Goal: Task Accomplishment & Management: Manage account settings

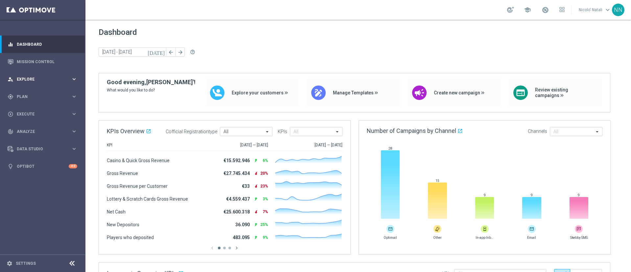
click at [31, 76] on div "person_search Explore" at bounding box center [39, 79] width 63 height 6
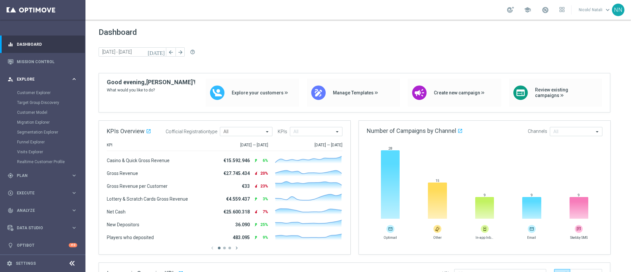
click at [34, 75] on div "person_search Explore keyboard_arrow_right" at bounding box center [42, 78] width 85 height 17
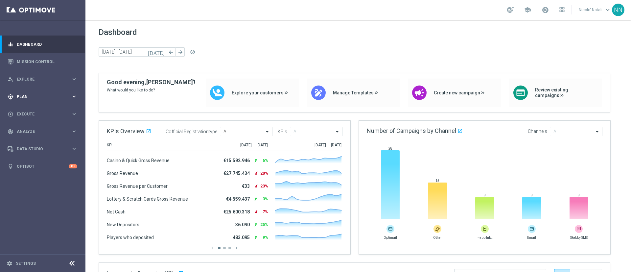
click at [32, 98] on div "gps_fixed Plan" at bounding box center [39, 97] width 63 height 6
click at [32, 109] on link "Target Groups" at bounding box center [42, 109] width 51 height 5
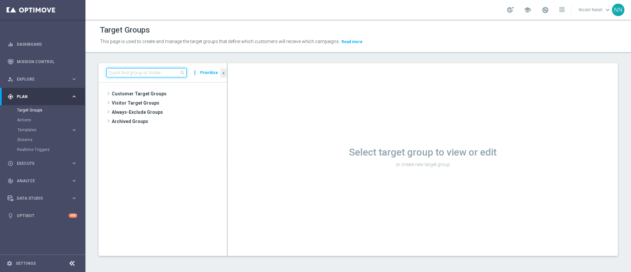
click at [127, 72] on input at bounding box center [146, 72] width 80 height 9
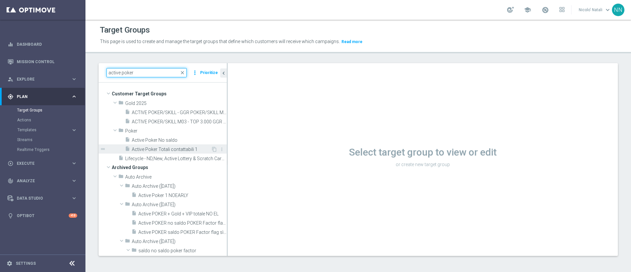
type input "active poker"
click at [179, 146] on div "insert_drive_file Active Poker Totali contattabili 1" at bounding box center [168, 148] width 86 height 9
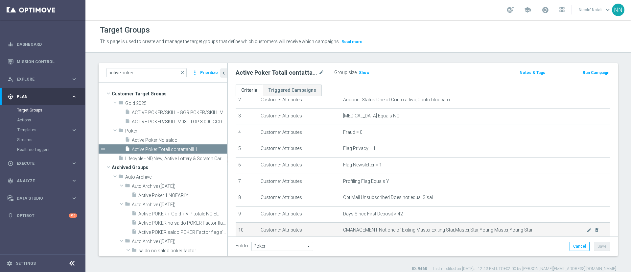
scroll to position [43, 0]
click at [367, 75] on h3 "Show" at bounding box center [364, 72] width 12 height 7
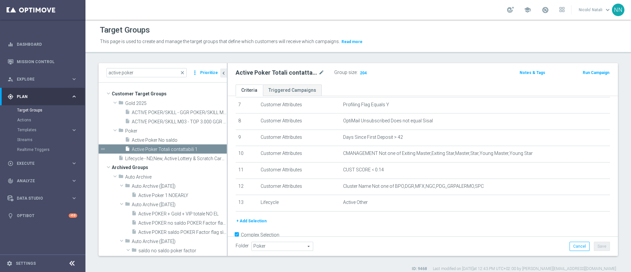
scroll to position [129, 0]
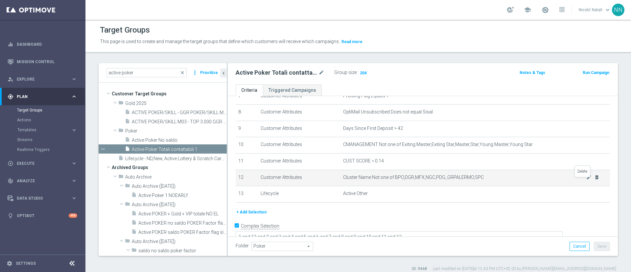
click at [594, 180] on icon "delete_forever" at bounding box center [596, 176] width 5 height 5
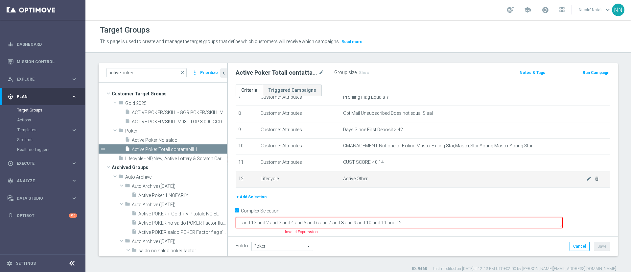
scroll to position [121, 0]
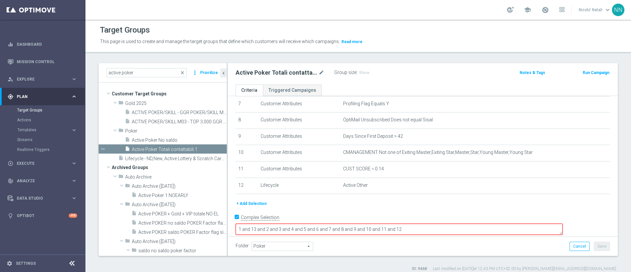
click at [240, 217] on div "Complex Selection" at bounding box center [258, 217] width 44 height 11
click at [239, 219] on input "Complex Selection" at bounding box center [238, 218] width 4 height 9
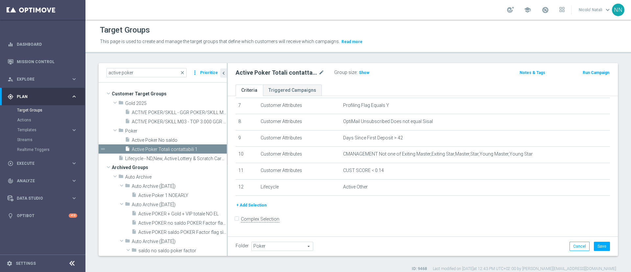
scroll to position [0, 0]
click at [366, 74] on span "Show" at bounding box center [364, 72] width 11 height 5
click at [599, 243] on button "Save" at bounding box center [602, 246] width 16 height 9
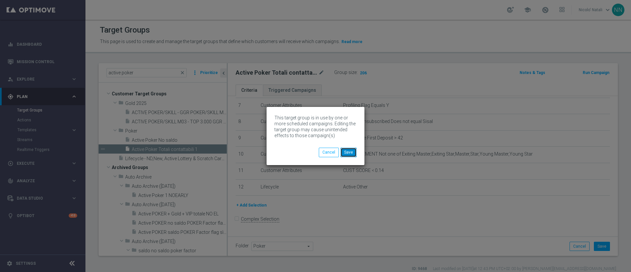
click at [356, 152] on button "Save" at bounding box center [348, 152] width 16 height 9
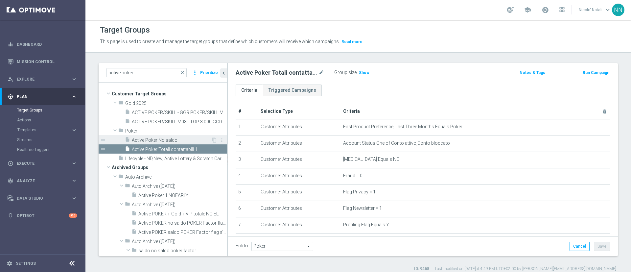
click at [182, 138] on span "Active Poker No saldo" at bounding box center [171, 140] width 79 height 6
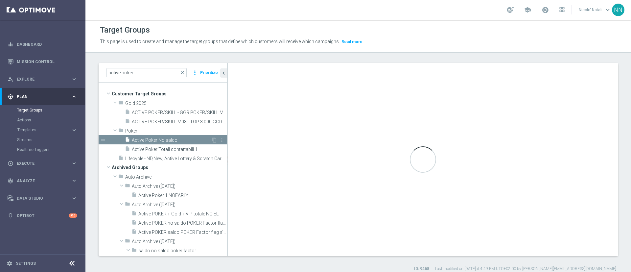
checkbox input "true"
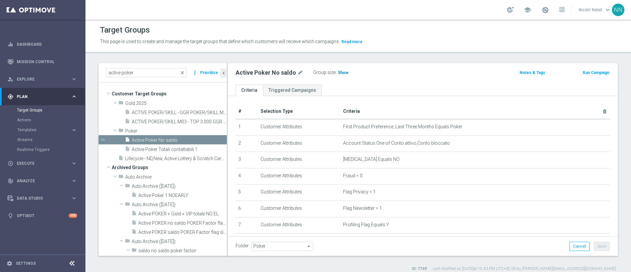
click at [337, 73] on h3 "Show" at bounding box center [343, 72] width 12 height 7
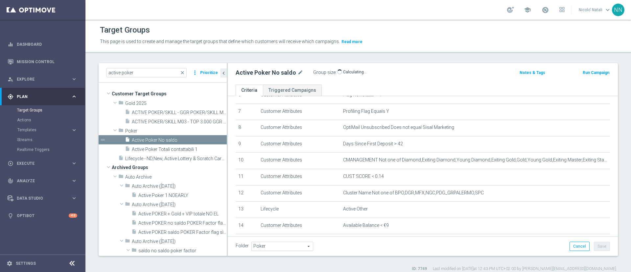
scroll to position [127, 0]
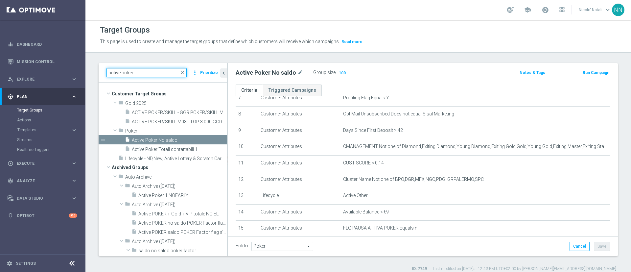
click at [136, 75] on input "active poker" at bounding box center [146, 72] width 80 height 9
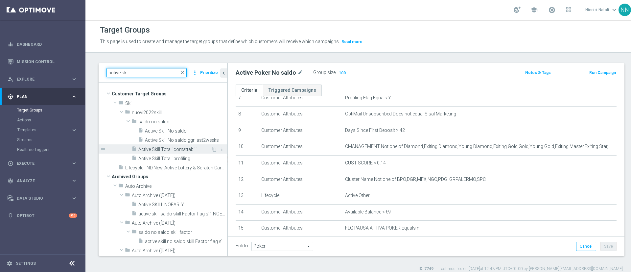
type input "active skill"
click at [174, 147] on span "Active Skill Totali contattabili" at bounding box center [174, 150] width 73 height 6
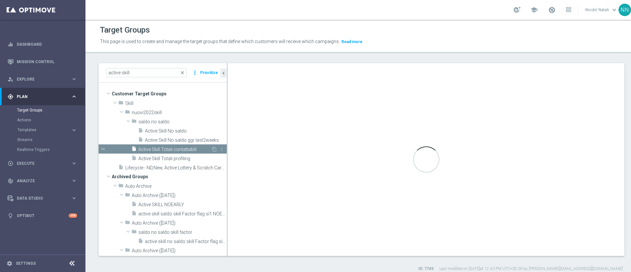
checkbox input "false"
type input "nuovi2022skill"
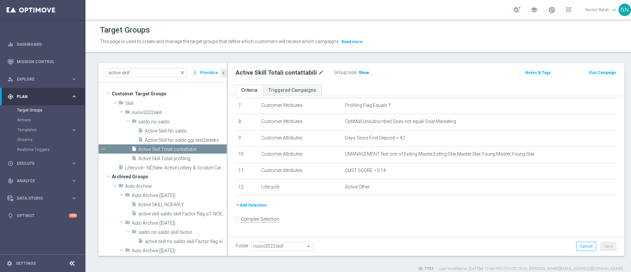
click at [359, 71] on span "Show" at bounding box center [364, 72] width 11 height 5
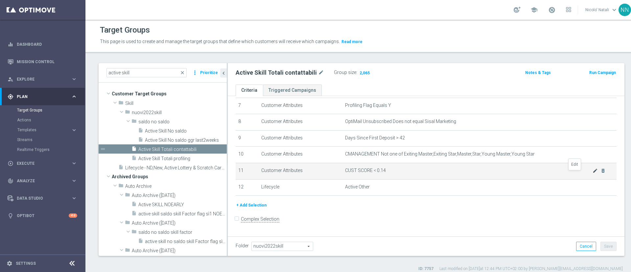
click at [592, 173] on icon "mode_edit" at bounding box center [594, 170] width 5 height 5
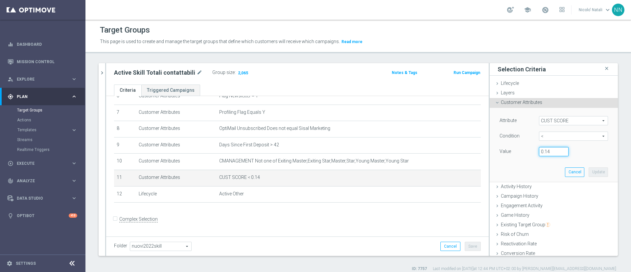
click at [543, 150] on input "0.14" at bounding box center [554, 151] width 30 height 9
type input "0.15"
click at [589, 170] on button "Update" at bounding box center [598, 171] width 19 height 9
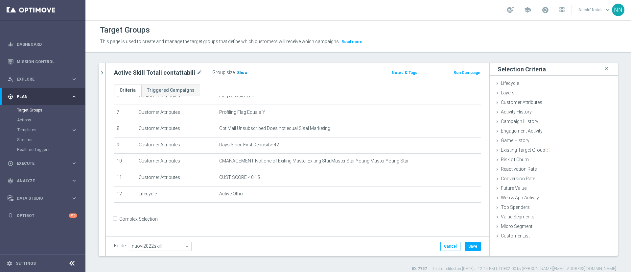
click at [239, 74] on span "Show" at bounding box center [242, 72] width 11 height 5
click at [101, 76] on icon "chevron_right" at bounding box center [102, 73] width 6 height 6
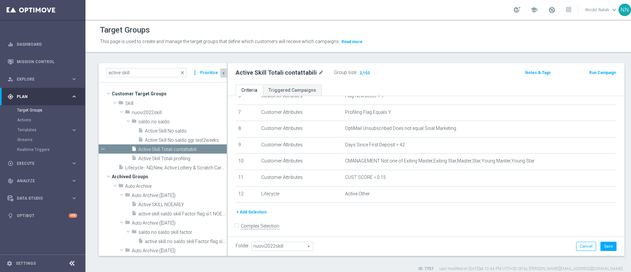
scroll to position [119, 0]
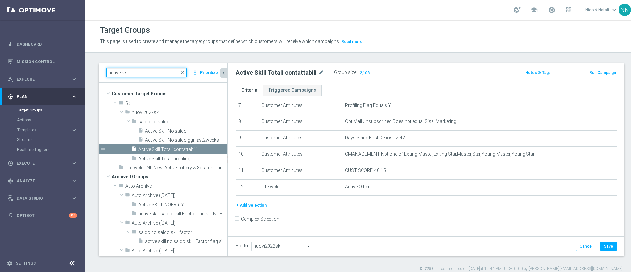
click at [166, 73] on input "active skill" at bounding box center [146, 72] width 80 height 9
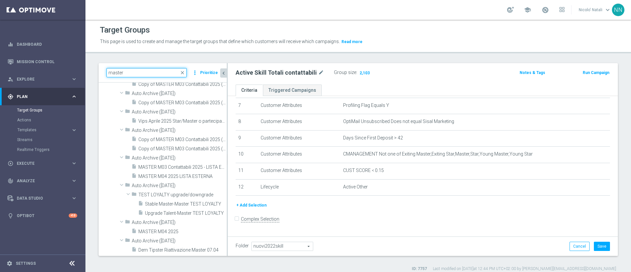
scroll to position [2759, 0]
type input "m"
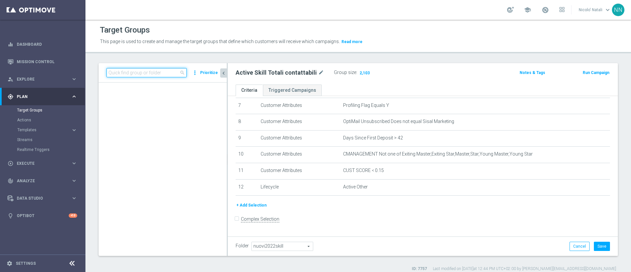
scroll to position [20992, 0]
type input "p"
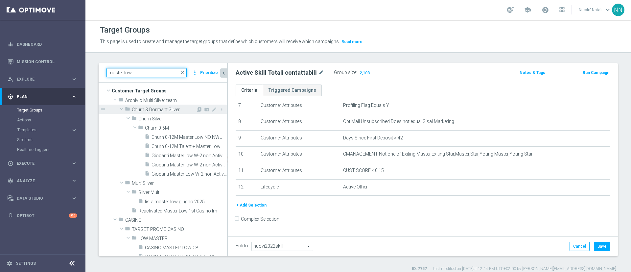
scroll to position [10, 0]
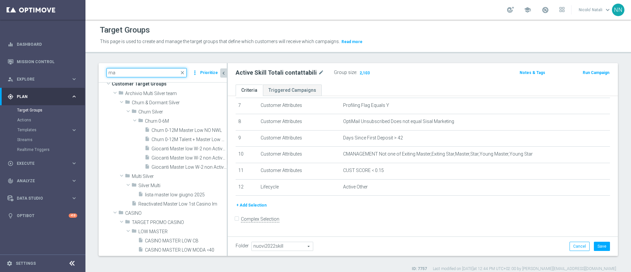
type input "m"
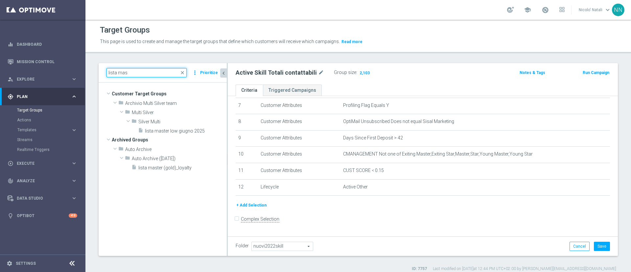
scroll to position [0, 0]
type input "lista mas"
click at [170, 128] on span "lista master low giugno 2025" at bounding box center [178, 131] width 66 height 6
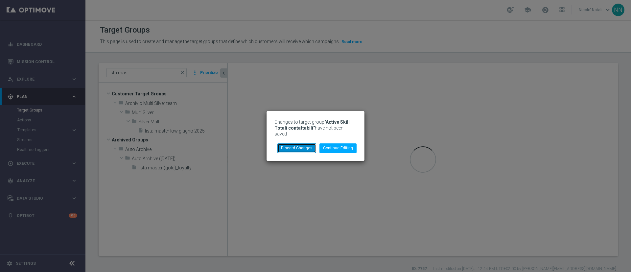
click at [309, 144] on button "Discard Changes" at bounding box center [296, 147] width 39 height 9
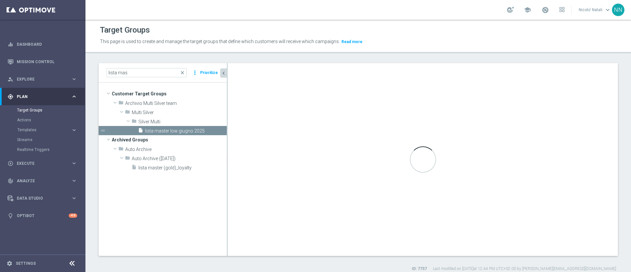
checkbox input "true"
type input "Silver Multi"
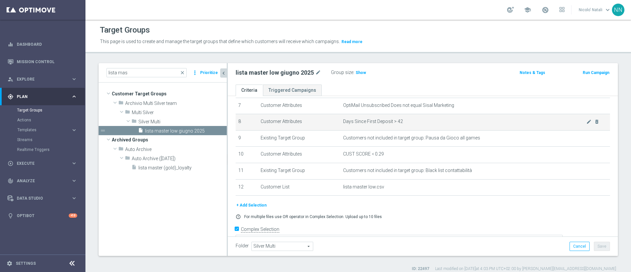
scroll to position [127, 0]
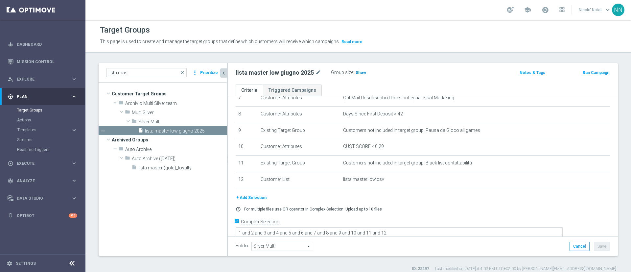
click at [361, 75] on h3 "Show" at bounding box center [361, 72] width 12 height 7
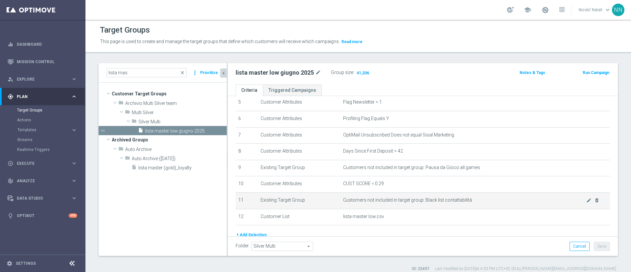
scroll to position [91, 0]
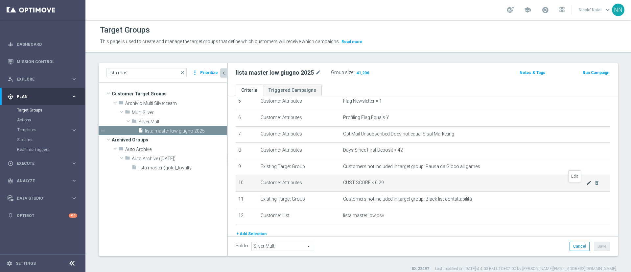
click at [586, 183] on icon "mode_edit" at bounding box center [588, 182] width 5 height 5
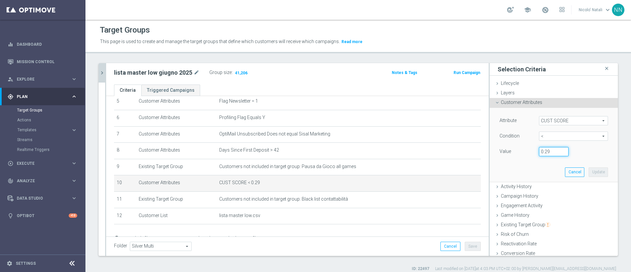
click at [545, 150] on input "0.29" at bounding box center [554, 151] width 30 height 9
type input "0.15"
click at [589, 172] on button "Update" at bounding box center [598, 171] width 19 height 9
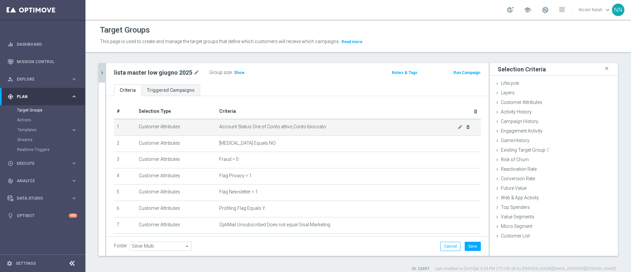
scroll to position [124, 0]
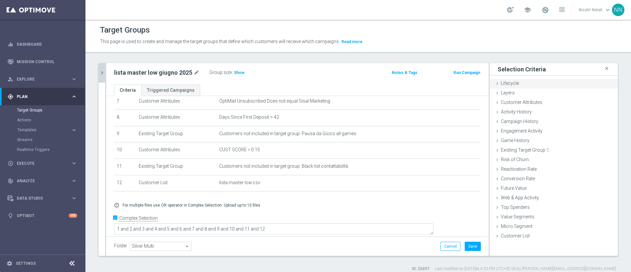
click at [516, 84] on div "Lifecycle done" at bounding box center [554, 84] width 128 height 10
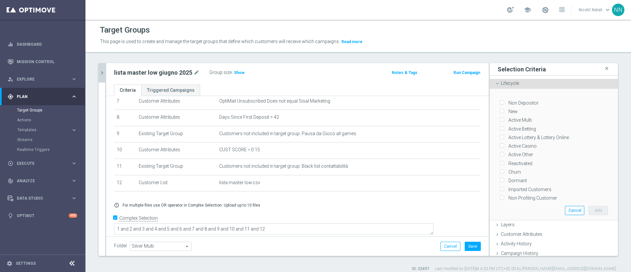
click at [510, 82] on span "Lifecycle" at bounding box center [510, 83] width 18 height 5
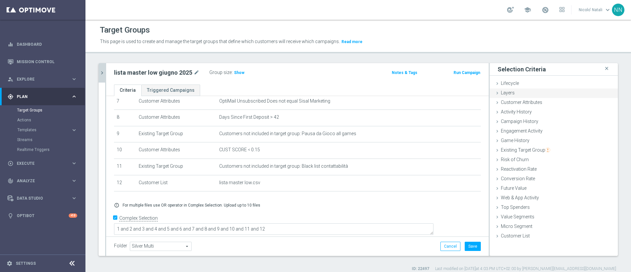
click at [519, 93] on div "Layers done" at bounding box center [554, 93] width 128 height 10
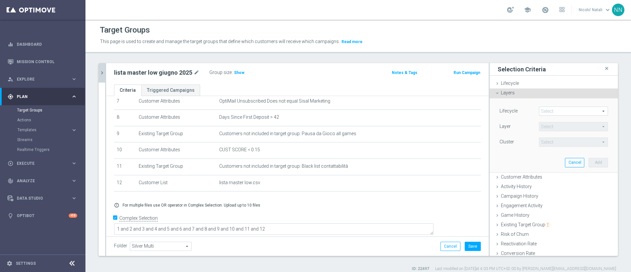
click at [541, 111] on span at bounding box center [573, 111] width 68 height 9
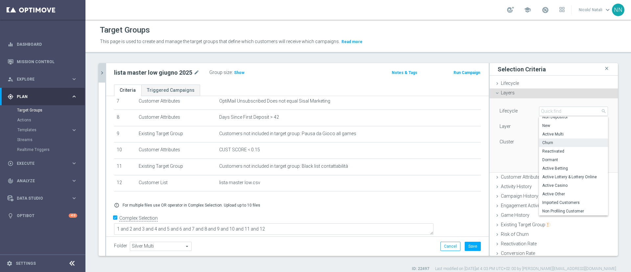
scroll to position [20, 0]
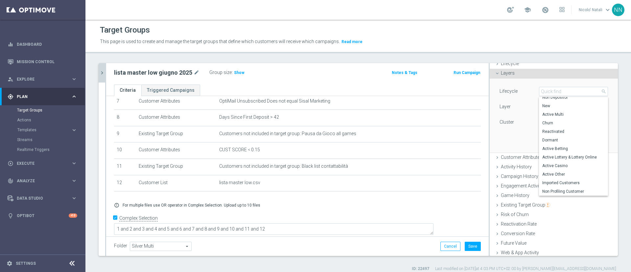
click at [506, 76] on span "Layers" at bounding box center [508, 72] width 14 height 5
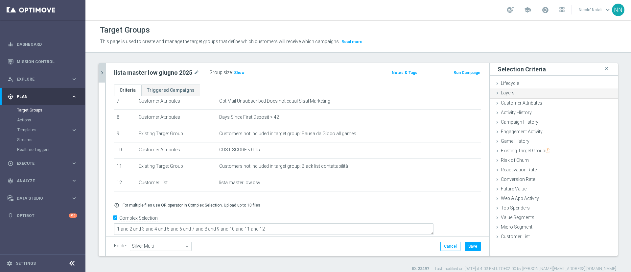
scroll to position [0, 0]
click at [513, 102] on span "Customer Attributes" at bounding box center [521, 102] width 41 height 5
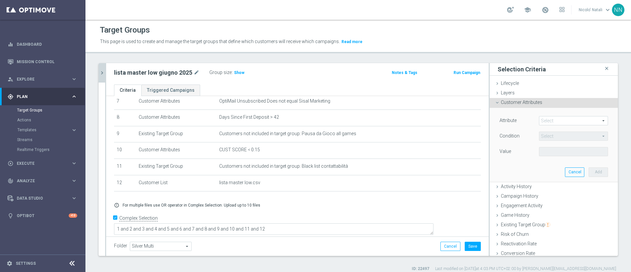
click at [541, 118] on span at bounding box center [573, 120] width 68 height 9
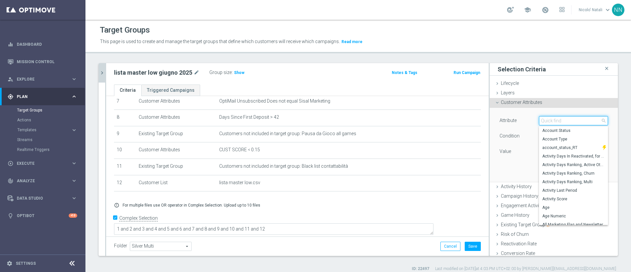
click at [541, 118] on input "search" at bounding box center [573, 120] width 69 height 9
type input "p"
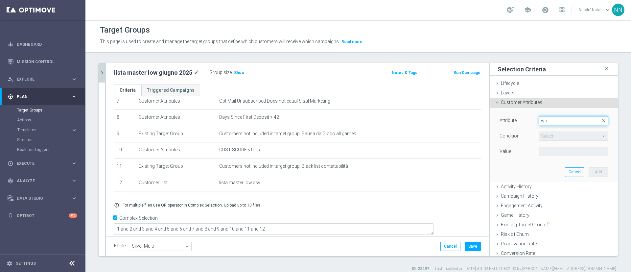
type input "w"
type input "first pr"
click at [562, 135] on label "First Product Preference, Last Three Months" at bounding box center [573, 139] width 69 height 9
type input "First Product Preference, Last Three Months"
type input "Equals"
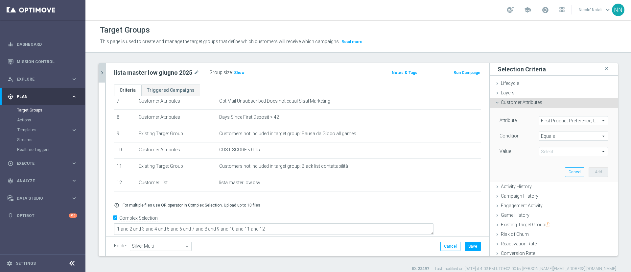
click at [553, 137] on span "Equals" at bounding box center [573, 136] width 68 height 9
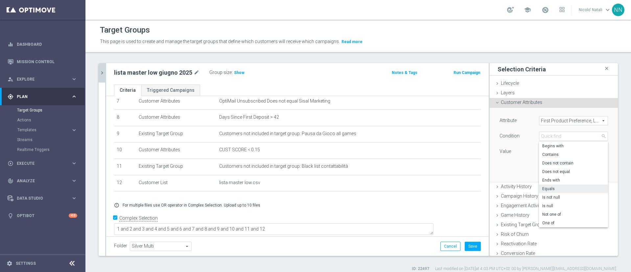
click at [544, 187] on span "Equals" at bounding box center [573, 188] width 62 height 5
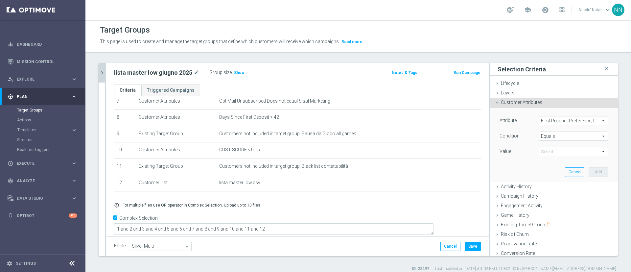
click at [540, 150] on span at bounding box center [573, 151] width 68 height 9
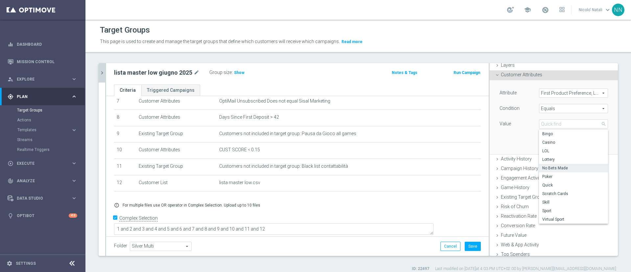
scroll to position [29, 0]
click at [543, 174] on span "Poker" at bounding box center [573, 175] width 62 height 5
type input "Poker"
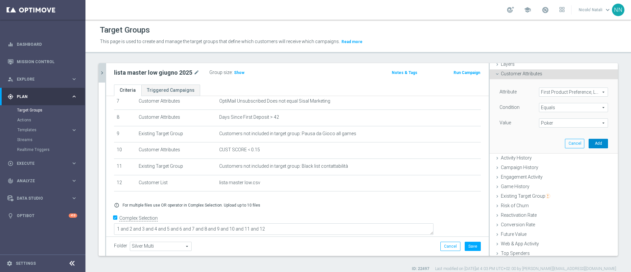
click at [589, 144] on button "Add" at bounding box center [598, 143] width 19 height 9
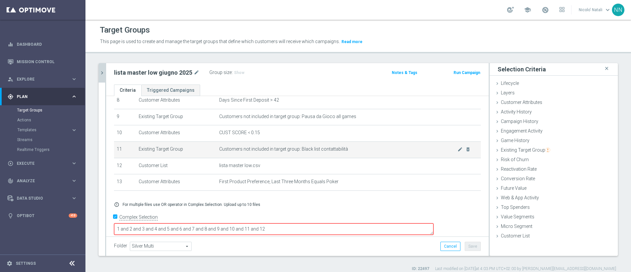
scroll to position [6, 0]
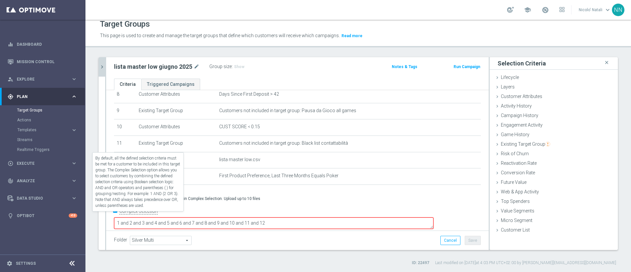
click at [123, 214] on label "Complex Selection" at bounding box center [138, 211] width 38 height 6
click at [118, 217] on input "Complex Selection" at bounding box center [116, 211] width 4 height 9
checkbox input "false"
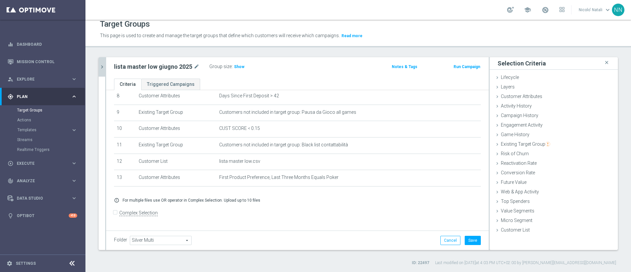
click at [236, 62] on div "Group size : Show" at bounding box center [242, 66] width 66 height 8
click at [236, 63] on h3 "Show" at bounding box center [239, 66] width 12 height 7
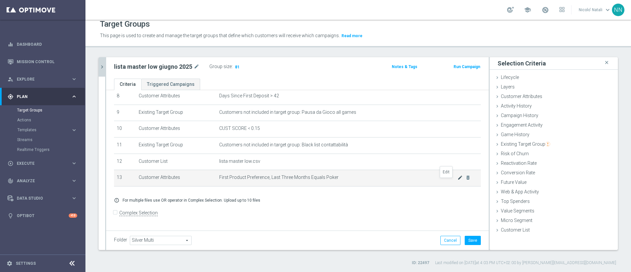
click at [457, 180] on icon "mode_edit" at bounding box center [459, 177] width 5 height 5
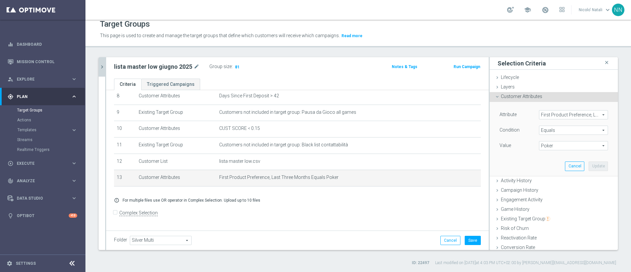
click at [539, 143] on span "Poker" at bounding box center [573, 145] width 68 height 9
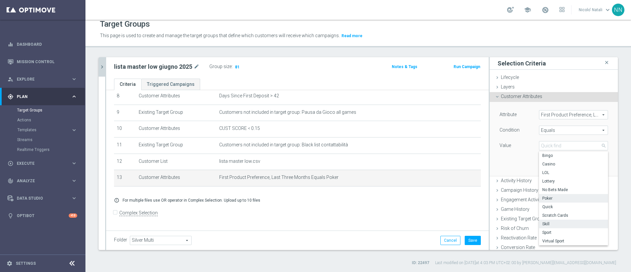
click at [542, 225] on span "Skill" at bounding box center [573, 223] width 62 height 5
type input "Skill"
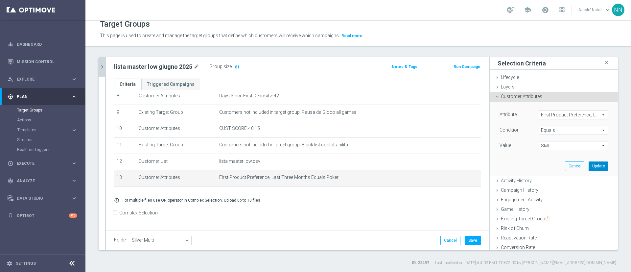
click at [589, 168] on button "Update" at bounding box center [598, 165] width 19 height 9
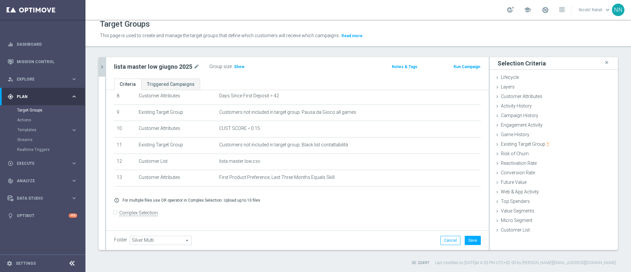
click at [237, 72] on div "lista master low giugno 2025 mode_edit Group size : Show Notes & Tags Run Campa…" at bounding box center [297, 67] width 383 height 21
click at [240, 67] on span "Show" at bounding box center [239, 66] width 11 height 5
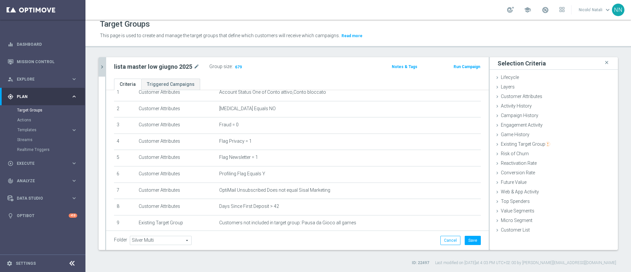
scroll to position [79, 0]
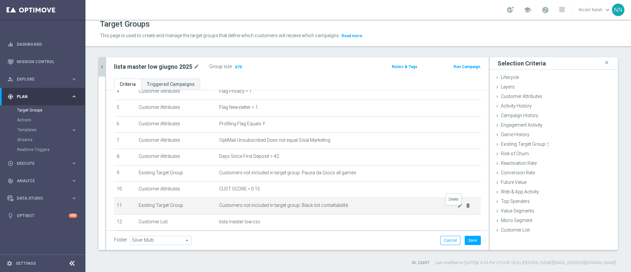
click at [465, 208] on icon "delete_forever" at bounding box center [467, 205] width 5 height 5
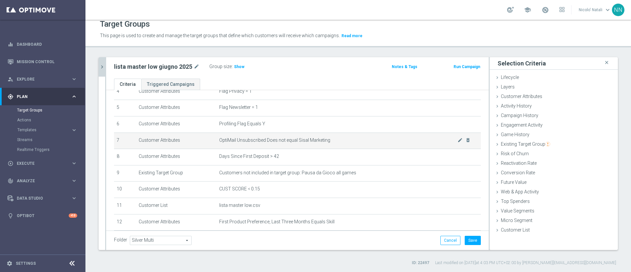
scroll to position [0, 0]
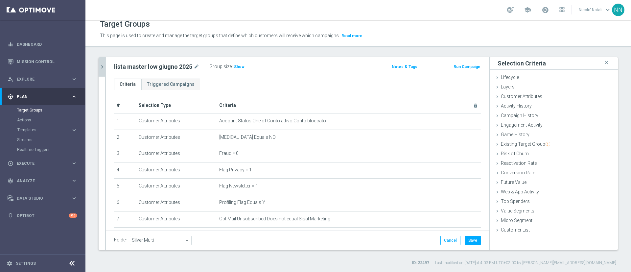
click at [235, 71] on div "Group size : Show" at bounding box center [242, 66] width 66 height 9
click at [235, 69] on h3 "Show" at bounding box center [239, 66] width 12 height 7
click at [441, 238] on button "Cancel" at bounding box center [450, 240] width 20 height 9
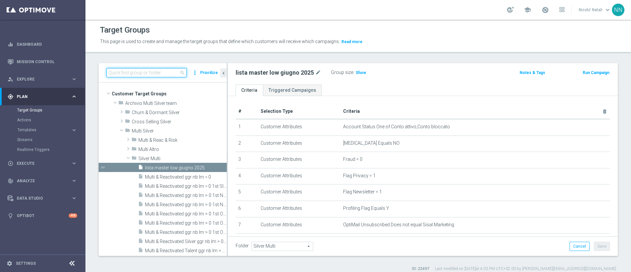
click at [145, 71] on input at bounding box center [146, 72] width 80 height 9
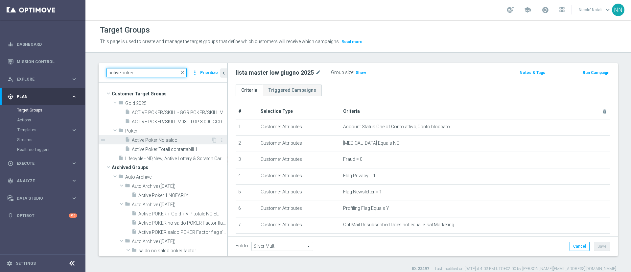
type input "active poker"
click at [166, 144] on div "insert_drive_file Active Poker No saldo" at bounding box center [168, 139] width 86 height 9
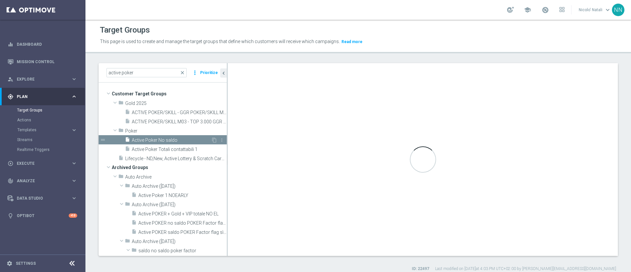
type textarea "(1 and 13 and 2 and 3 and 4 and 5 and 6 and 7 and 8 and 9 and 10 and 11 and 12 …"
type input "Poker"
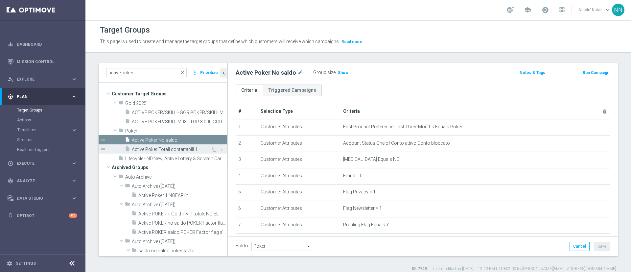
click at [165, 147] on span "Active Poker Totali contattabili 1" at bounding box center [171, 150] width 79 height 6
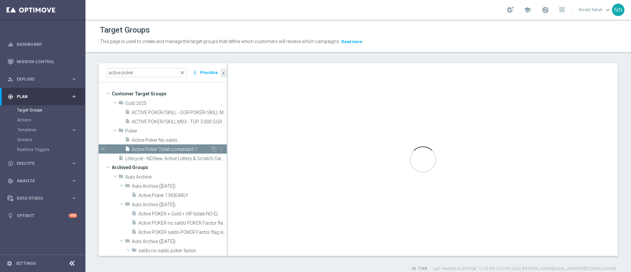
checkbox input "false"
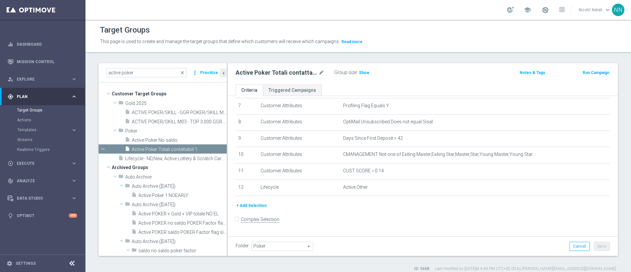
scroll to position [119, 0]
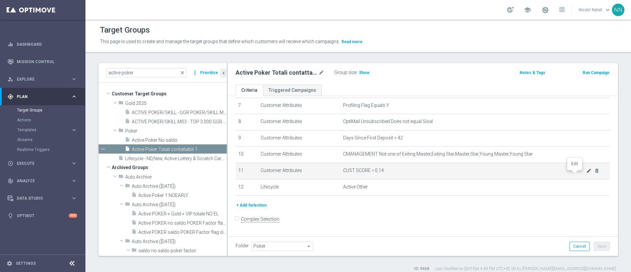
click at [586, 173] on icon "mode_edit" at bounding box center [588, 170] width 5 height 5
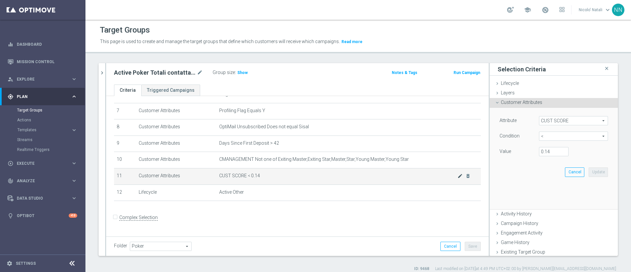
scroll to position [112, 0]
click at [543, 147] on input "0.14" at bounding box center [554, 151] width 30 height 9
type input "0.15"
click at [589, 171] on button "Update" at bounding box center [598, 171] width 19 height 9
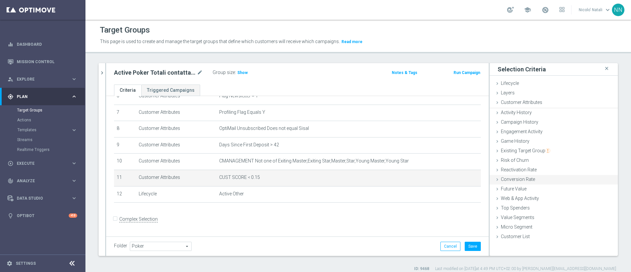
scroll to position [0, 0]
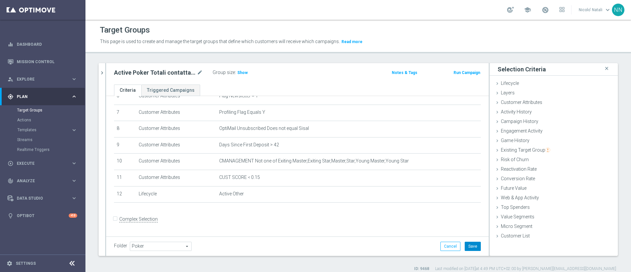
click at [465, 243] on button "Save" at bounding box center [473, 246] width 16 height 9
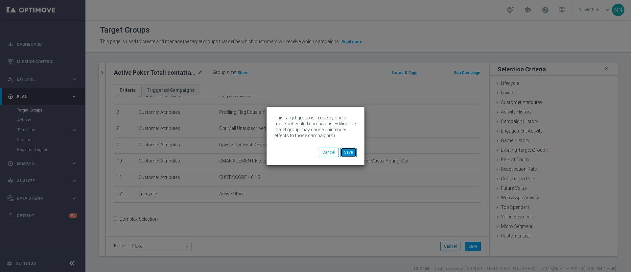
click at [349, 149] on button "Save" at bounding box center [348, 152] width 16 height 9
